Goal: Task Accomplishment & Management: Use online tool/utility

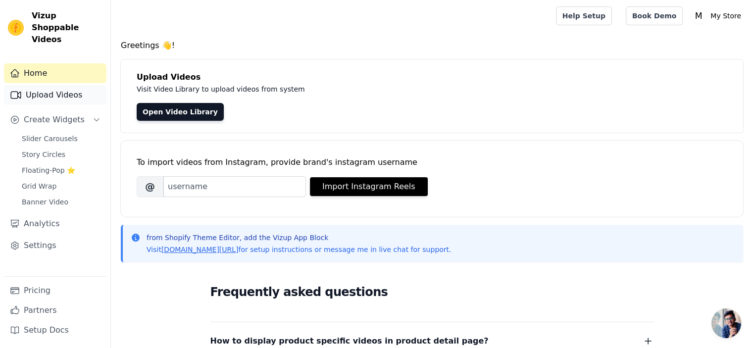
click at [48, 85] on link "Upload Videos" at bounding box center [55, 95] width 102 height 20
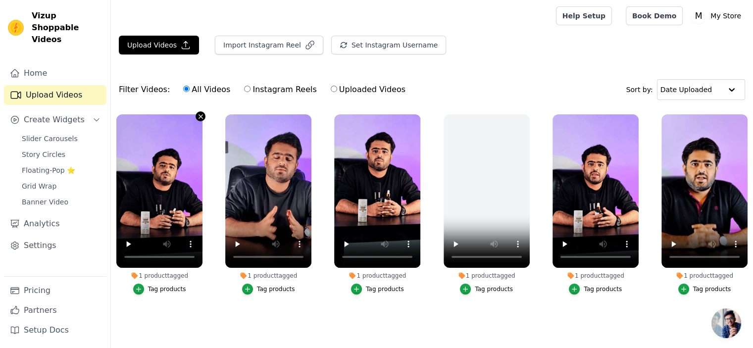
click at [199, 115] on icon "button" at bounding box center [200, 116] width 7 height 7
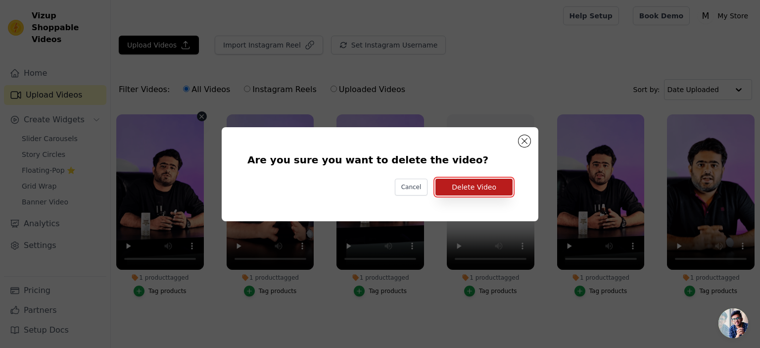
click at [459, 181] on button "Delete Video" at bounding box center [474, 187] width 77 height 17
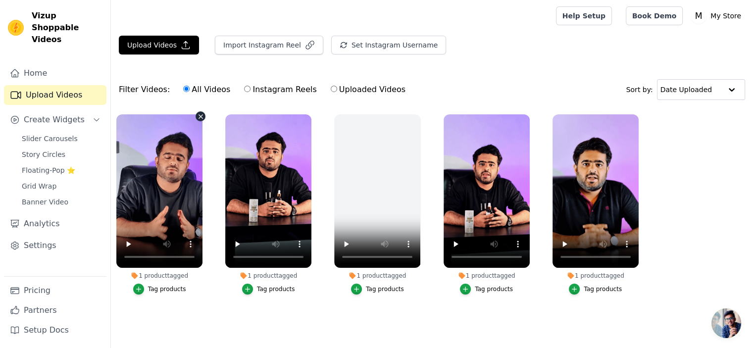
click at [201, 114] on icon "button" at bounding box center [200, 116] width 4 height 4
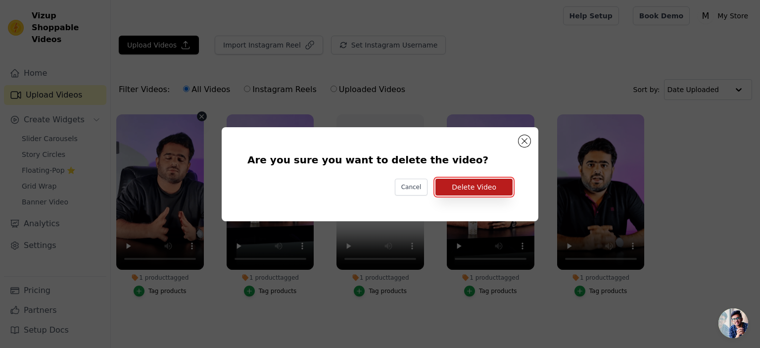
click at [479, 190] on button "Delete Video" at bounding box center [474, 187] width 77 height 17
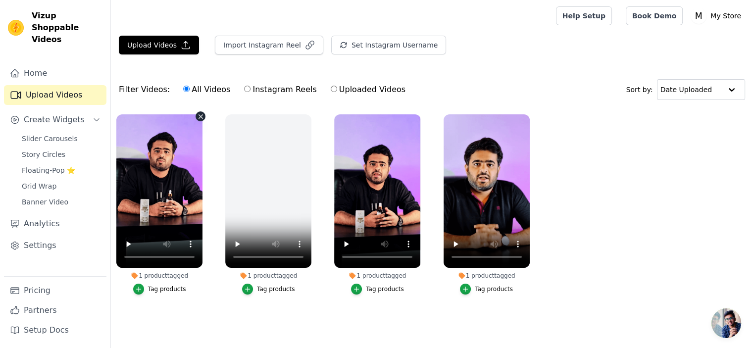
click at [198, 115] on icon "button" at bounding box center [200, 116] width 7 height 7
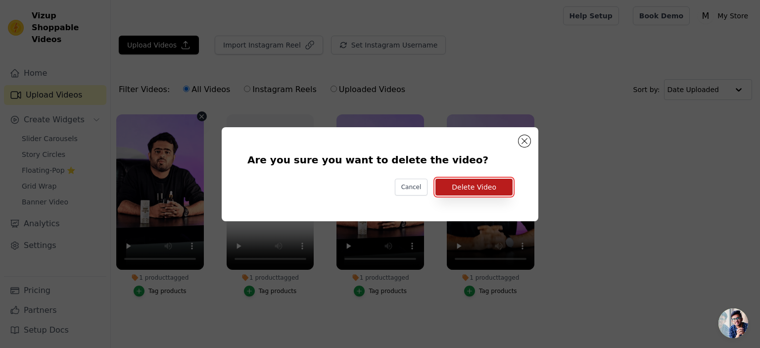
click at [462, 186] on button "Delete Video" at bounding box center [474, 187] width 77 height 17
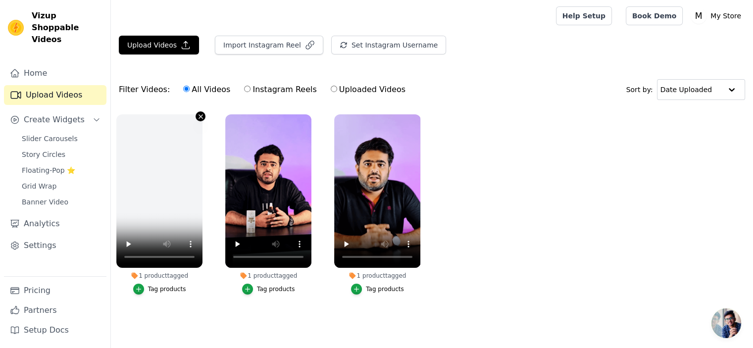
click at [199, 115] on icon "button" at bounding box center [200, 116] width 7 height 7
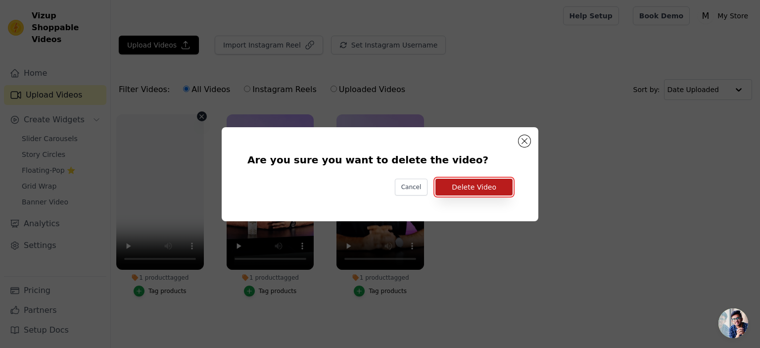
click at [447, 184] on button "Delete Video" at bounding box center [474, 187] width 77 height 17
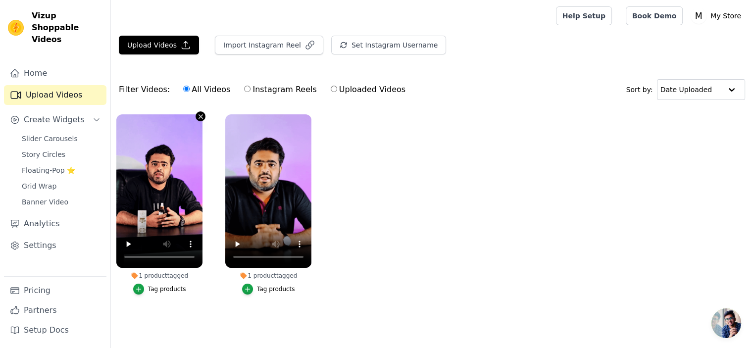
click at [197, 115] on icon "button" at bounding box center [200, 116] width 7 height 7
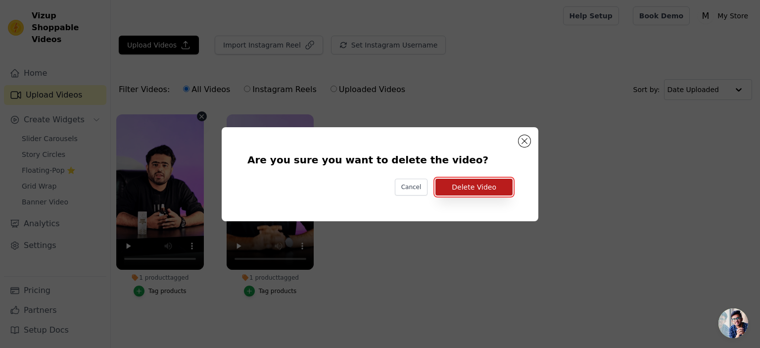
click at [451, 180] on button "Delete Video" at bounding box center [474, 187] width 77 height 17
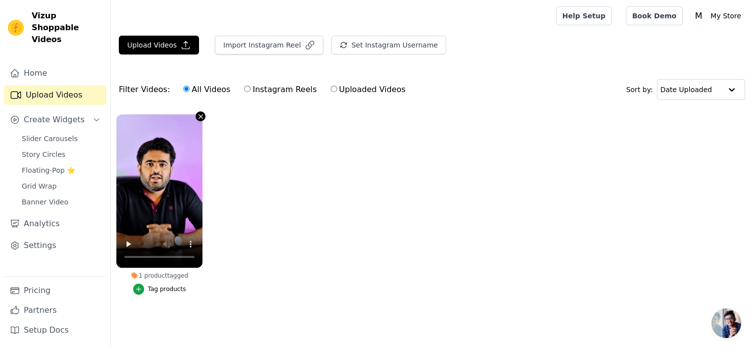
click at [197, 118] on icon "button" at bounding box center [200, 116] width 7 height 7
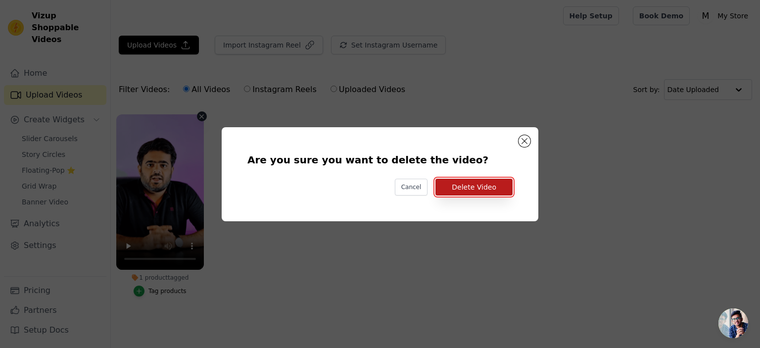
click at [481, 184] on button "Delete Video" at bounding box center [474, 187] width 77 height 17
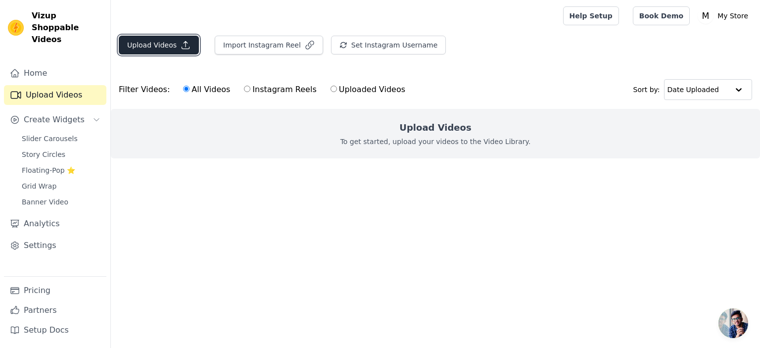
click at [155, 46] on button "Upload Videos" at bounding box center [159, 45] width 80 height 19
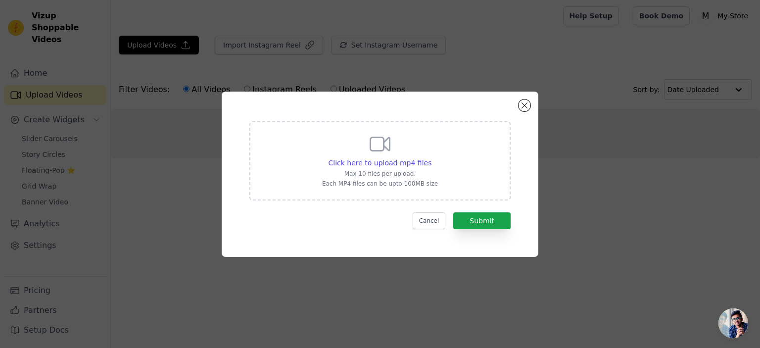
click at [349, 142] on div "Click here to upload mp4 files Max 10 files per upload. Each MP4 files can be u…" at bounding box center [380, 159] width 116 height 55
click at [431, 157] on input "Click here to upload mp4 files Max 10 files per upload. Each MP4 files can be u…" at bounding box center [431, 157] width 0 height 0
type input "C:\fakepath\Ind Song Vid 1 final .mp4"
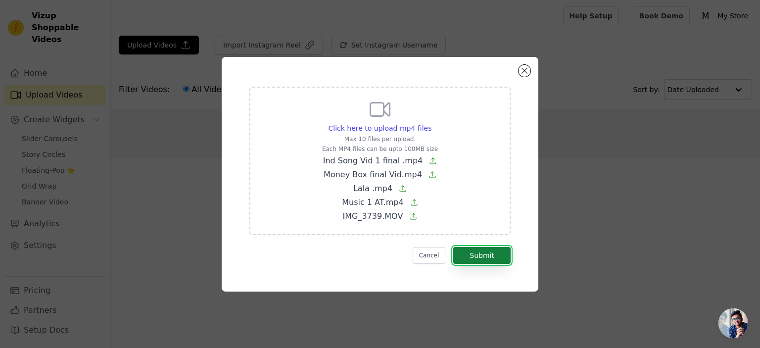
click at [491, 259] on button "Submit" at bounding box center [481, 255] width 57 height 17
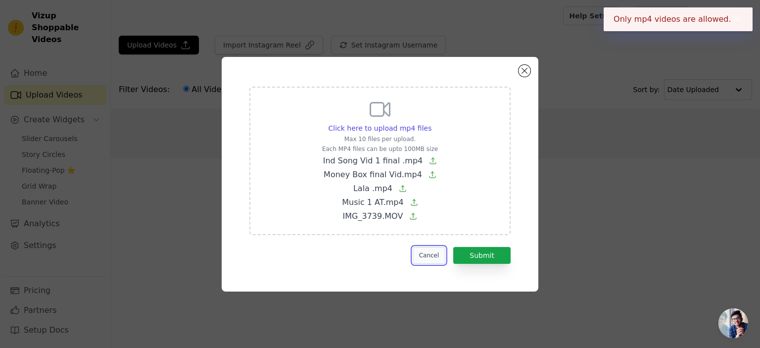
click at [431, 253] on button "Cancel" at bounding box center [429, 255] width 33 height 17
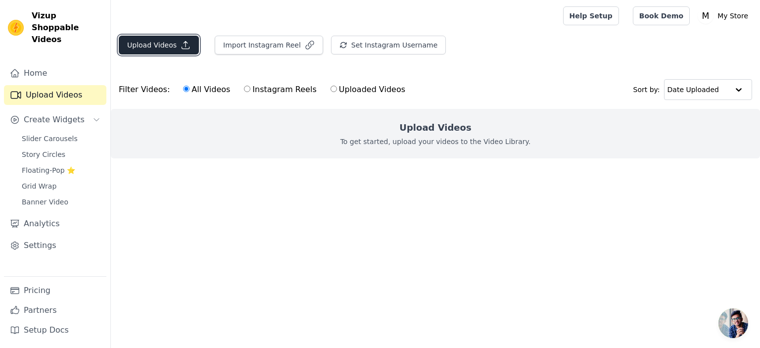
click at [136, 47] on button "Upload Videos" at bounding box center [159, 45] width 80 height 19
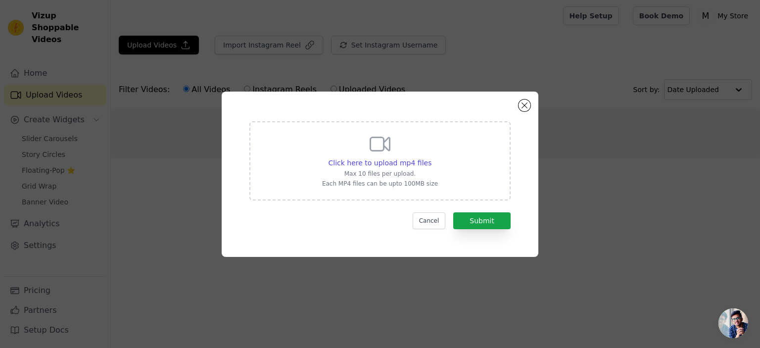
click at [371, 149] on icon at bounding box center [380, 143] width 19 height 13
click at [431, 157] on input "Click here to upload mp4 files Max 10 files per upload. Each MP4 files can be u…" at bounding box center [431, 157] width 0 height 0
type input "C:\fakepath\for web .mp4"
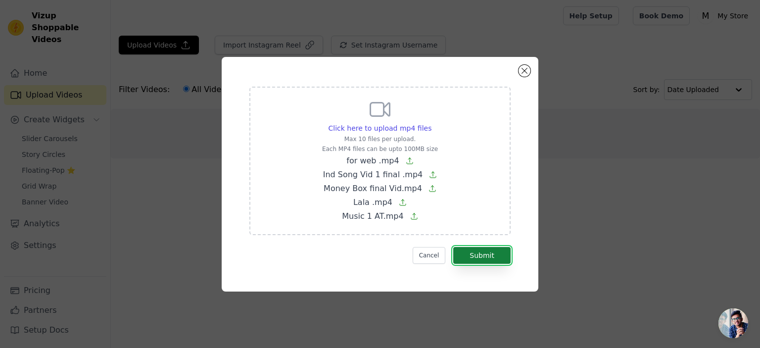
click at [477, 253] on button "Submit" at bounding box center [481, 255] width 57 height 17
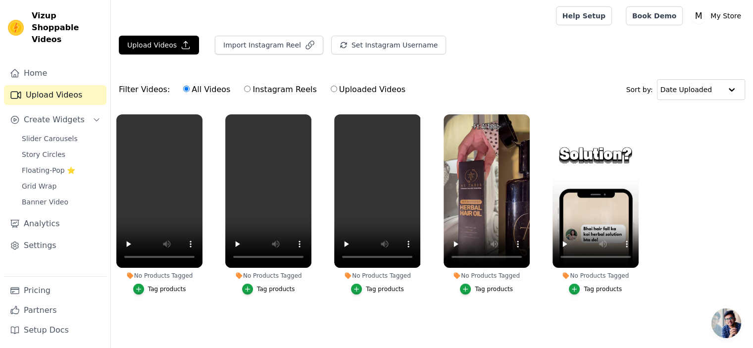
click at [157, 288] on div "Tag products" at bounding box center [167, 289] width 38 height 8
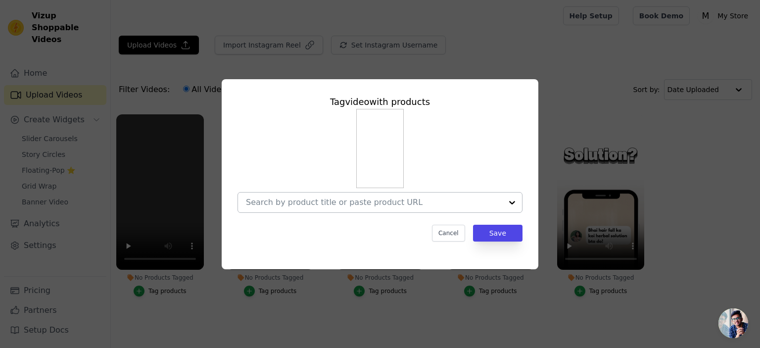
click at [373, 202] on input "No Products Tagged Tag video with products Cancel Save Tag products" at bounding box center [374, 202] width 256 height 9
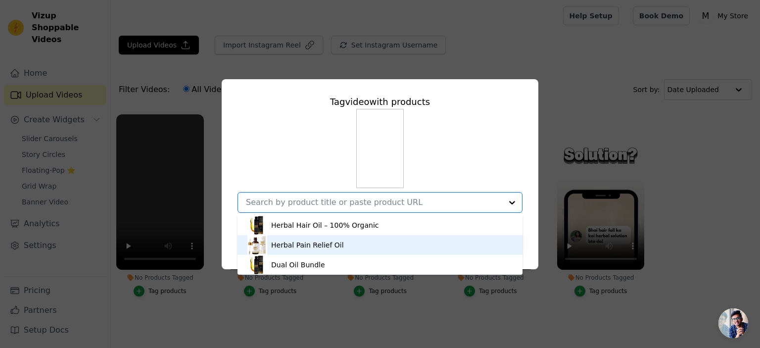
click at [348, 245] on div "Herbal Pain Relief Oil" at bounding box center [379, 245] width 265 height 20
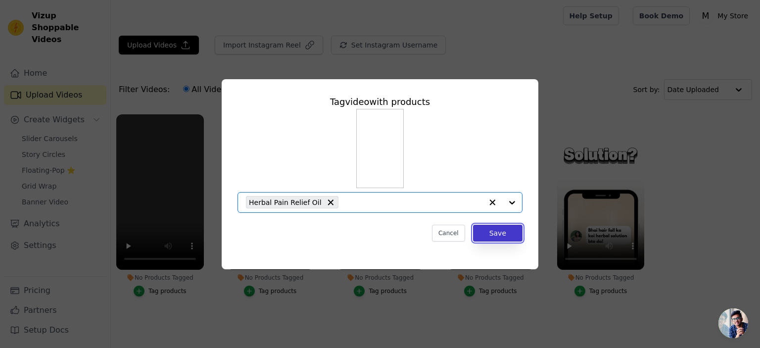
click at [510, 235] on button "Save" at bounding box center [497, 233] width 49 height 17
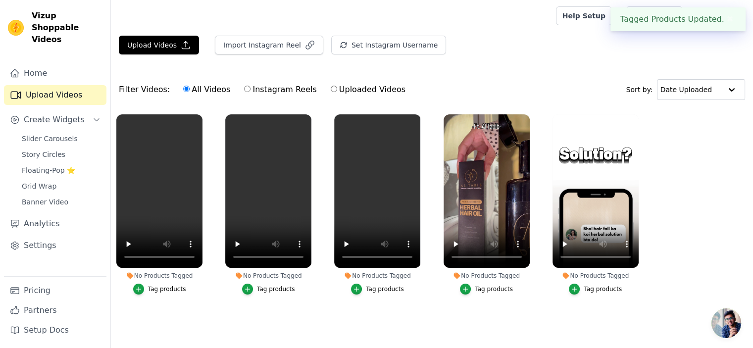
click at [278, 289] on div "Tag products" at bounding box center [276, 289] width 38 height 8
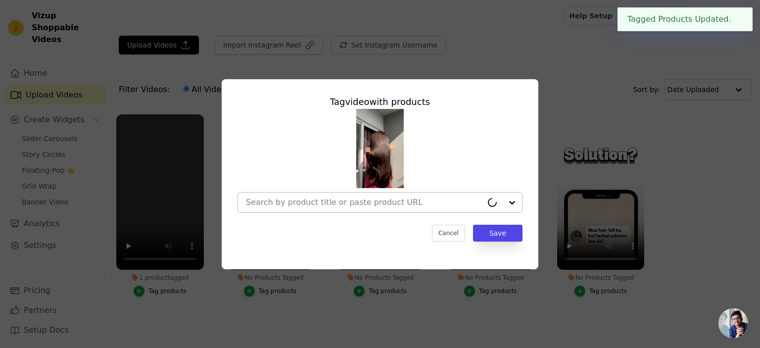
click at [357, 203] on input "No Products Tagged Tag video with products Cancel Save Tag products" at bounding box center [364, 202] width 237 height 9
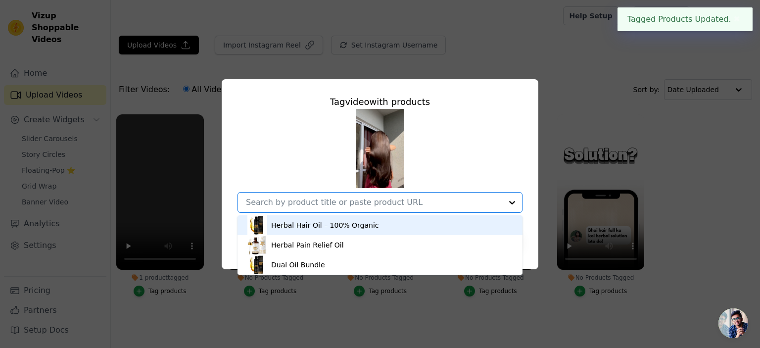
click at [333, 225] on div "Herbal Hair Oil – 100% Organic" at bounding box center [325, 225] width 108 height 10
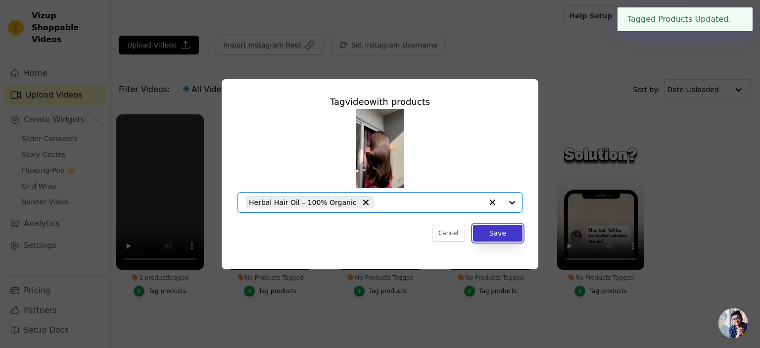
click at [499, 230] on button "Save" at bounding box center [497, 233] width 49 height 17
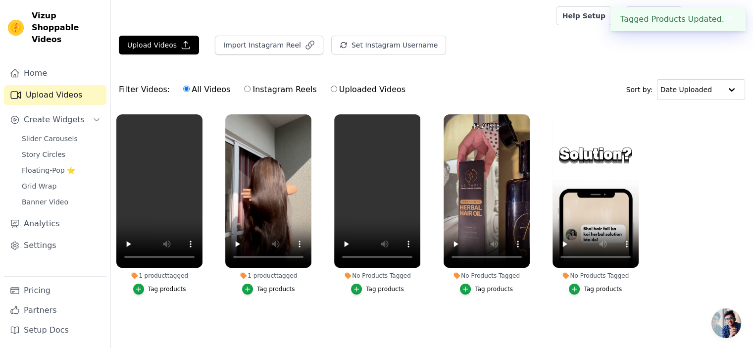
click at [386, 288] on div "Tag products" at bounding box center [385, 289] width 38 height 8
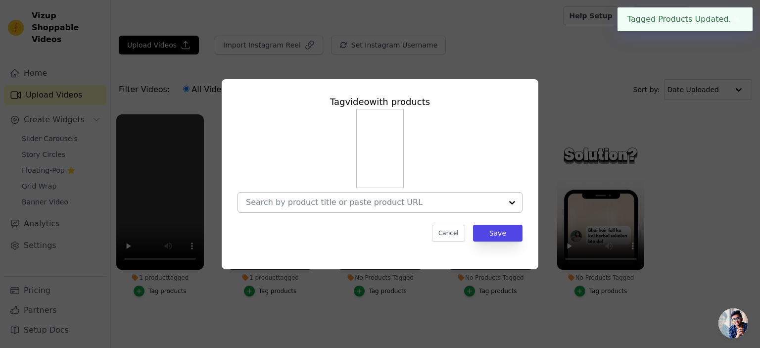
click at [397, 203] on input "No Products Tagged Tag video with products Cancel Save Tag products" at bounding box center [374, 202] width 256 height 9
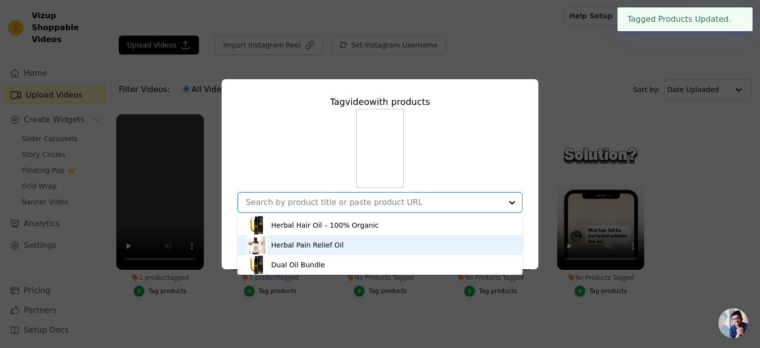
click at [341, 243] on div "Herbal Pain Relief Oil" at bounding box center [379, 245] width 265 height 20
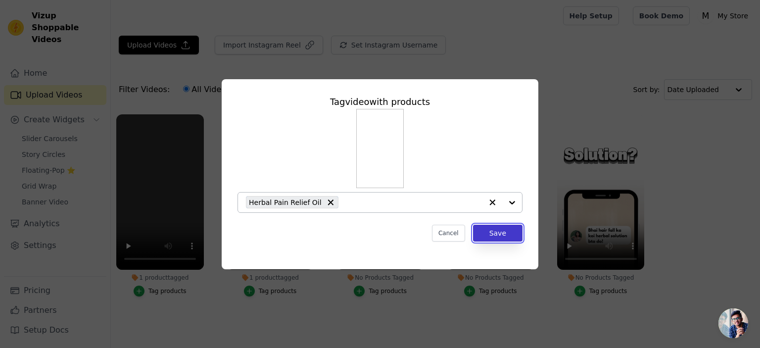
click at [503, 235] on button "Save" at bounding box center [497, 233] width 49 height 17
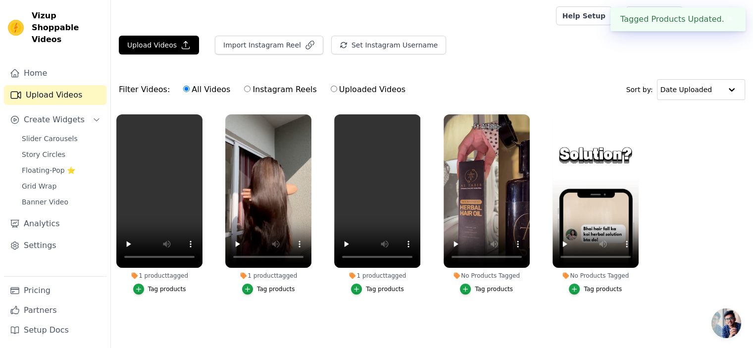
click at [166, 287] on div "Tag products" at bounding box center [167, 289] width 38 height 8
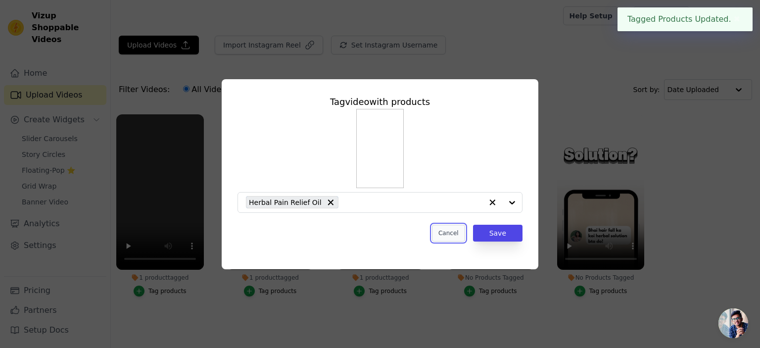
click at [444, 235] on button "Cancel" at bounding box center [448, 233] width 33 height 17
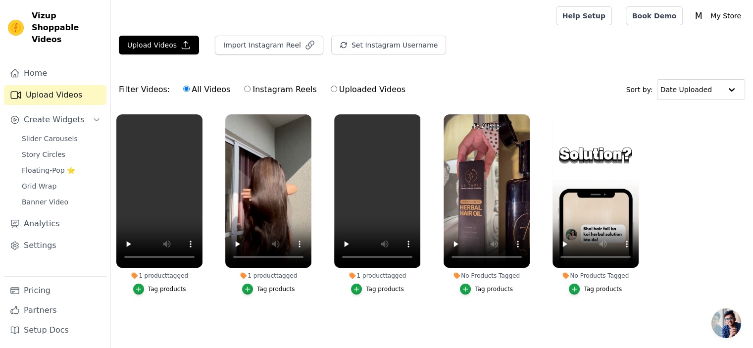
click at [497, 286] on div "Tag products" at bounding box center [494, 289] width 38 height 8
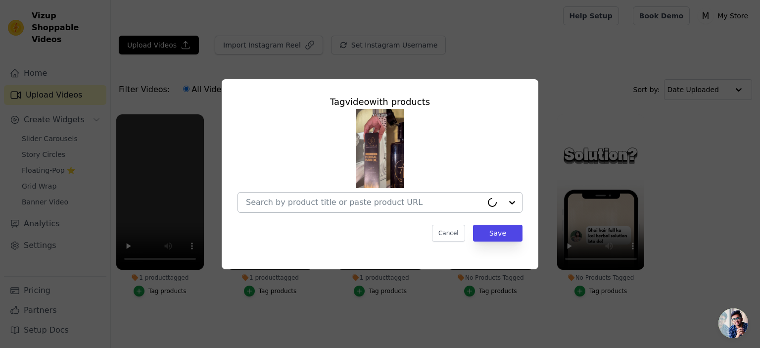
click at [383, 193] on div at bounding box center [364, 203] width 237 height 20
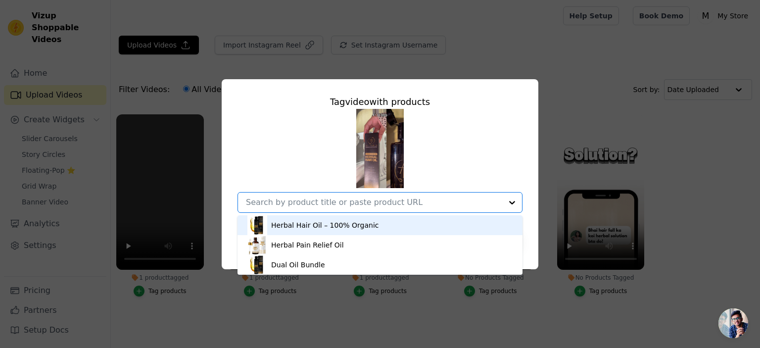
click at [331, 225] on div "Herbal Hair Oil – 100% Organic" at bounding box center [325, 225] width 108 height 10
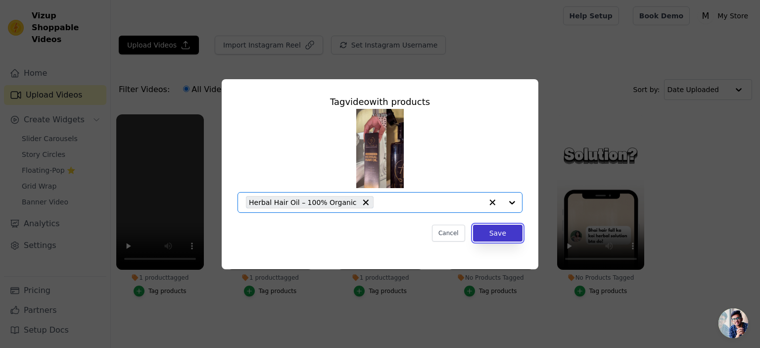
click at [491, 234] on button "Save" at bounding box center [497, 233] width 49 height 17
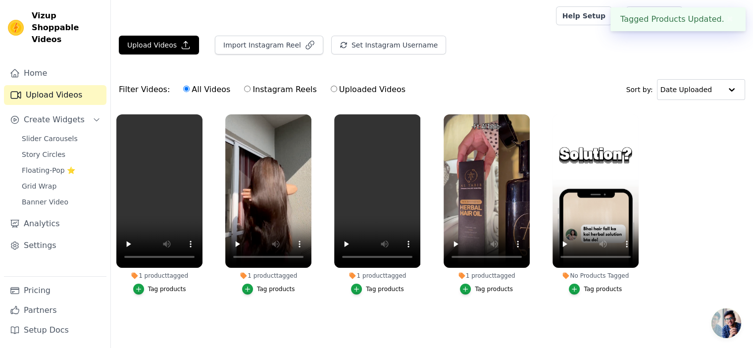
click at [598, 289] on div "Tag products" at bounding box center [603, 289] width 38 height 8
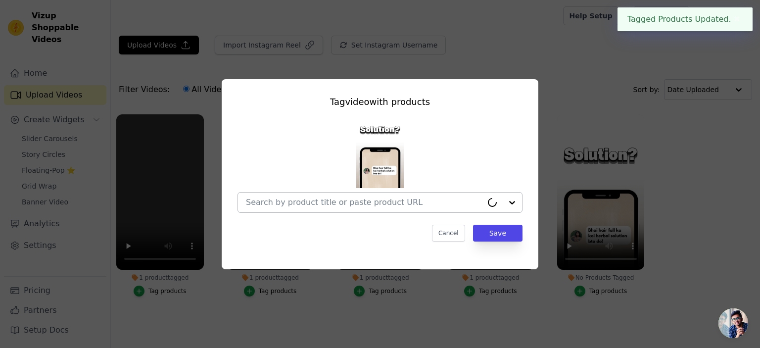
click at [357, 206] on input "No Products Tagged Tag video with products Cancel Save Tag products" at bounding box center [364, 202] width 237 height 9
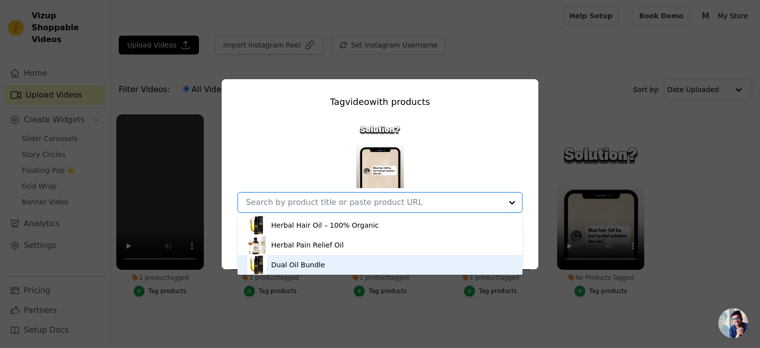
drag, startPoint x: 327, startPoint y: 259, endPoint x: 387, endPoint y: 256, distance: 59.5
click at [327, 259] on div "Dual Oil Bundle" at bounding box center [379, 265] width 265 height 20
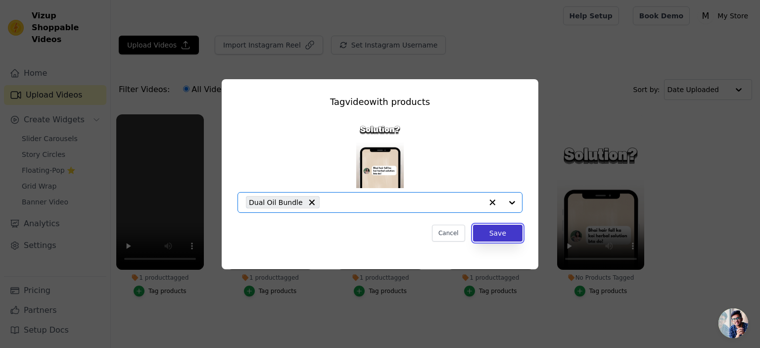
click at [507, 235] on button "Save" at bounding box center [497, 233] width 49 height 17
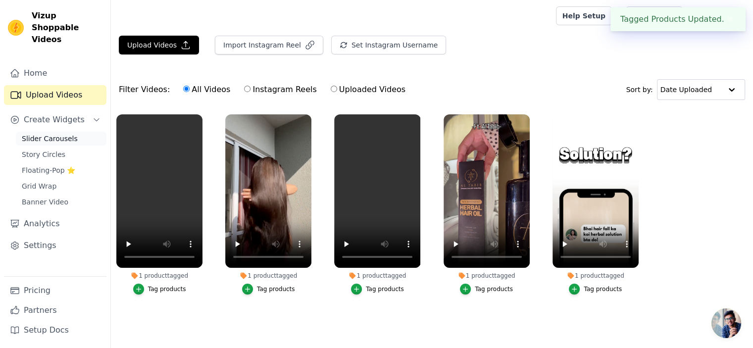
click at [63, 134] on span "Slider Carousels" at bounding box center [50, 139] width 56 height 10
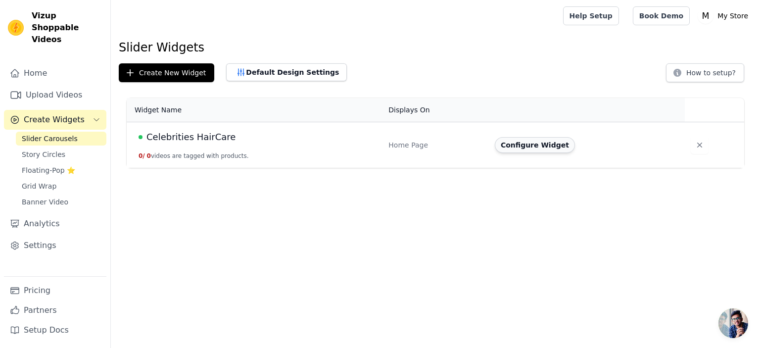
click at [524, 146] on button "Configure Widget" at bounding box center [535, 145] width 80 height 16
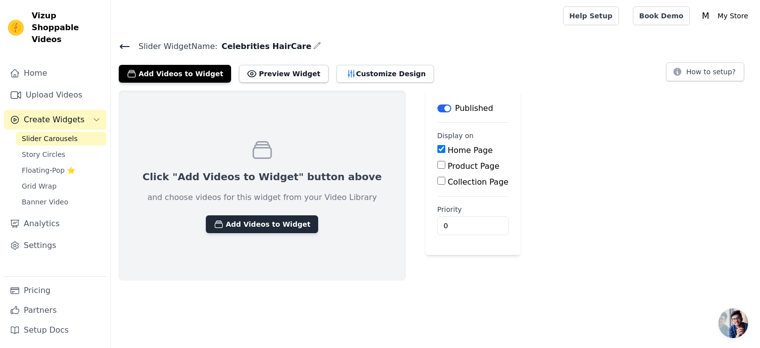
click at [240, 219] on button "Add Videos to Widget" at bounding box center [262, 224] width 112 height 18
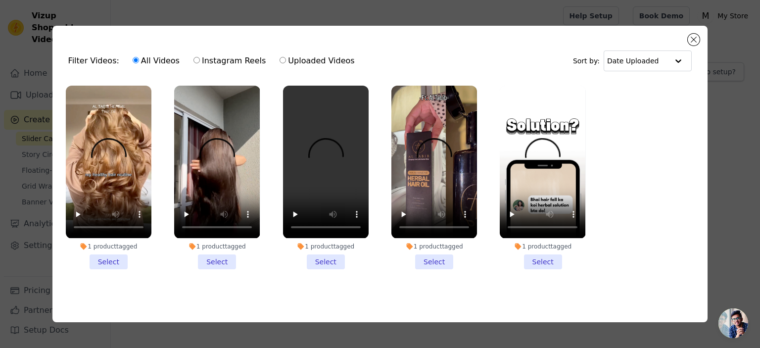
click at [101, 257] on li "1 product tagged Select" at bounding box center [109, 177] width 86 height 183
click at [0, 0] on input "1 product tagged Select" at bounding box center [0, 0] width 0 height 0
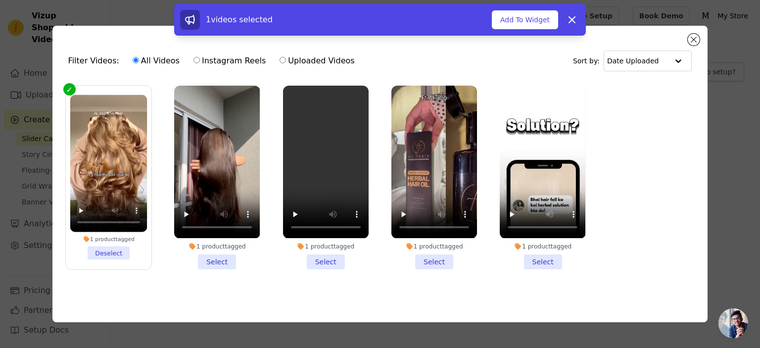
click at [209, 255] on li "1 product tagged Select" at bounding box center [217, 177] width 86 height 183
click at [0, 0] on input "1 product tagged Select" at bounding box center [0, 0] width 0 height 0
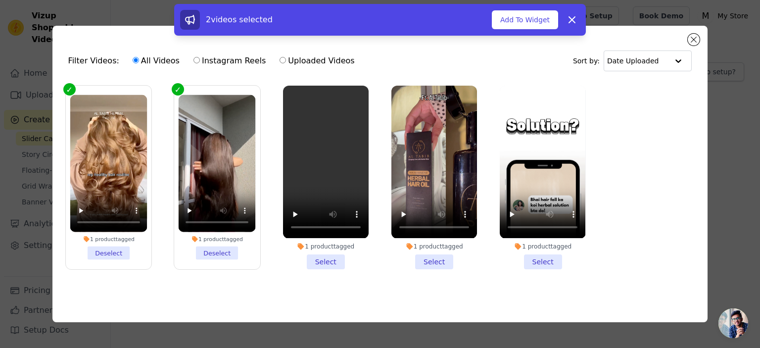
click at [325, 260] on li "1 product tagged Select" at bounding box center [326, 177] width 86 height 183
click at [0, 0] on input "1 product tagged Select" at bounding box center [0, 0] width 0 height 0
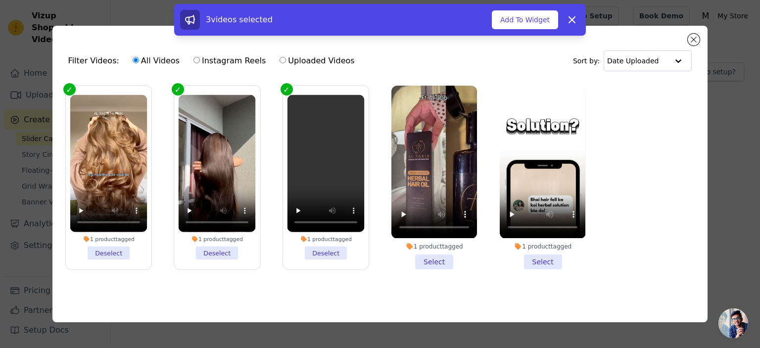
click at [422, 260] on li "1 product tagged Select" at bounding box center [435, 177] width 86 height 183
click at [0, 0] on input "1 product tagged Select" at bounding box center [0, 0] width 0 height 0
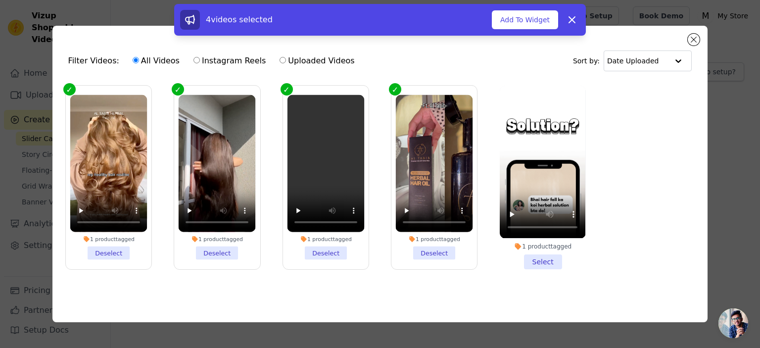
click at [548, 259] on li "1 product tagged Select" at bounding box center [543, 177] width 86 height 183
click at [0, 0] on input "1 product tagged Select" at bounding box center [0, 0] width 0 height 0
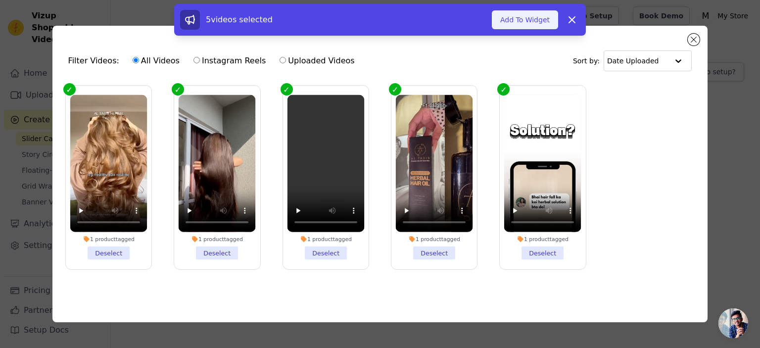
click at [514, 17] on button "Add To Widget" at bounding box center [525, 19] width 66 height 19
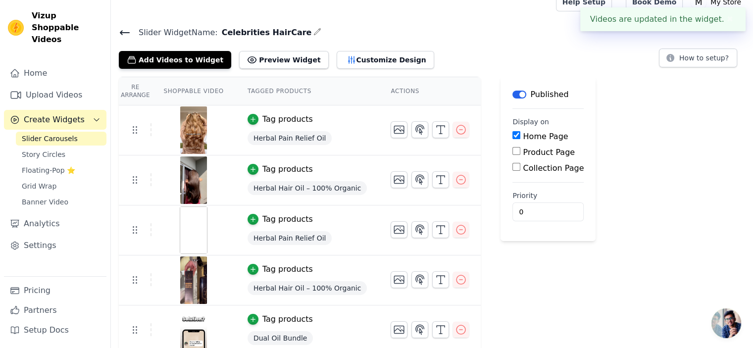
scroll to position [20, 0]
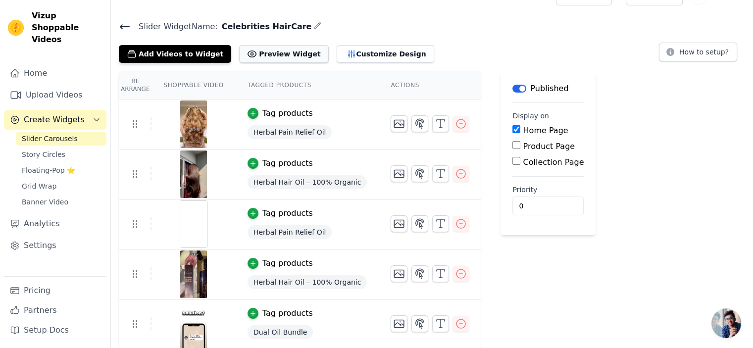
click at [257, 57] on button "Preview Widget" at bounding box center [283, 54] width 89 height 18
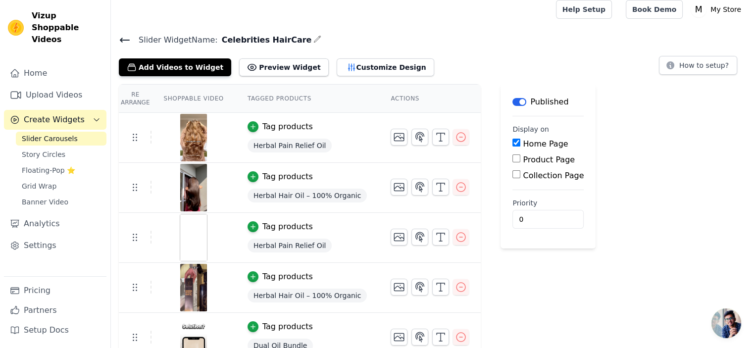
scroll to position [0, 0]
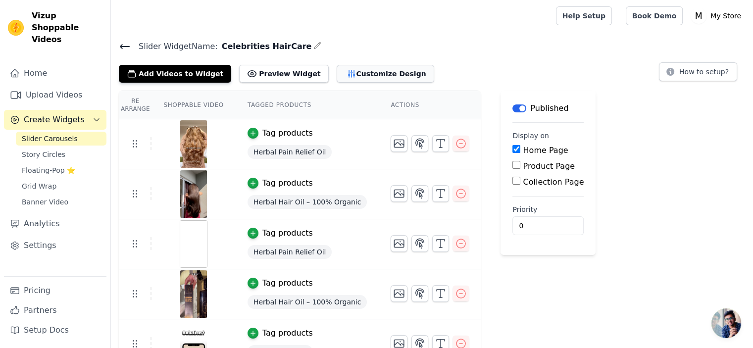
click at [346, 71] on icon "button" at bounding box center [351, 74] width 10 height 10
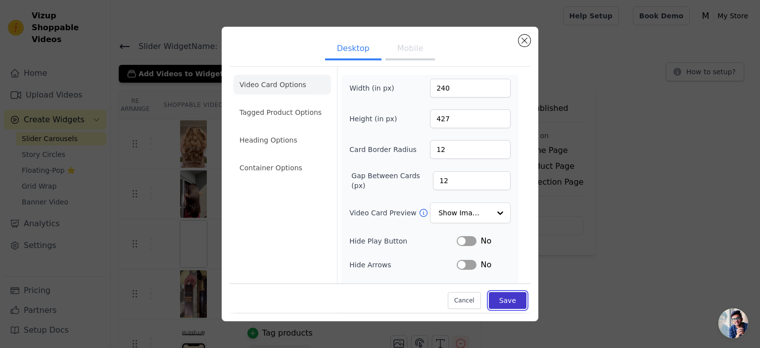
click at [501, 305] on button "Save" at bounding box center [508, 301] width 38 height 17
